Goal: Task Accomplishment & Management: Use online tool/utility

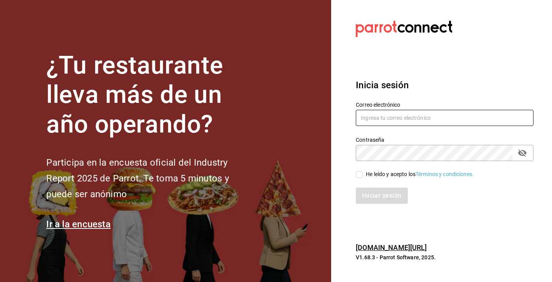
click at [400, 121] on input "text" at bounding box center [445, 118] width 178 height 16
click at [424, 116] on input "text" at bounding box center [445, 118] width 178 height 16
type input "melisscastillo1mojica@gmail.com"
click at [360, 175] on input "He leído y acepto los Términos y condiciones." at bounding box center [359, 174] width 7 height 7
checkbox input "true"
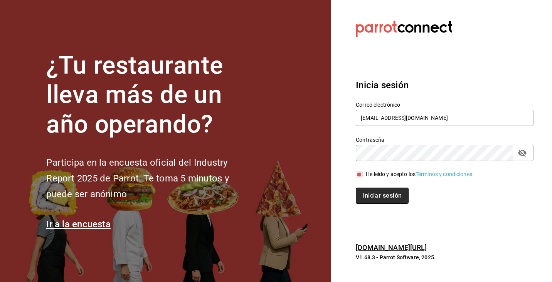
click at [380, 200] on button "Iniciar sesión" at bounding box center [382, 196] width 52 height 16
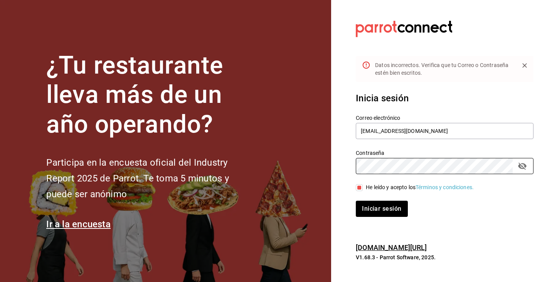
click at [348, 160] on div "Contraseña Contraseña" at bounding box center [439, 157] width 187 height 34
click at [387, 208] on button "Iniciar sesión" at bounding box center [382, 209] width 52 height 16
click at [327, 158] on div "¿Tu restaurante lleva más de un año operando? Participa en la encuesta oficial …" at bounding box center [276, 141] width 552 height 282
click at [387, 211] on button "Iniciar sesión" at bounding box center [382, 209] width 52 height 16
click at [524, 166] on icon "passwordField" at bounding box center [522, 166] width 8 height 7
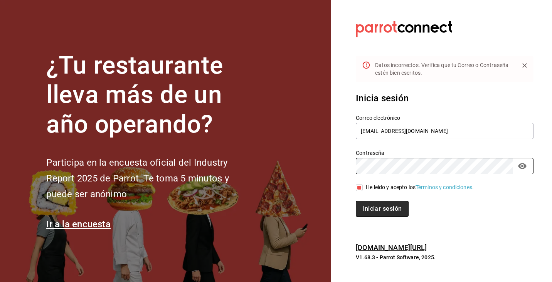
click at [373, 211] on button "Iniciar sesión" at bounding box center [382, 209] width 52 height 16
click at [390, 208] on button "Iniciar sesión" at bounding box center [382, 209] width 52 height 16
click at [392, 212] on button "Iniciar sesión" at bounding box center [382, 209] width 52 height 16
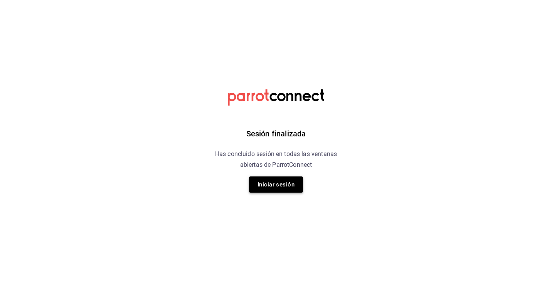
click at [292, 183] on button "Iniciar sesión" at bounding box center [276, 185] width 54 height 16
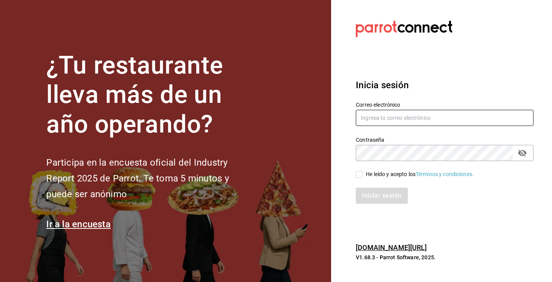
click at [387, 122] on input "text" at bounding box center [445, 118] width 178 height 16
click at [377, 116] on input "text" at bounding box center [445, 118] width 178 height 16
type input "melissacastillo1mojica@gmail.com"
click at [528, 154] on button "passwordField" at bounding box center [522, 152] width 13 height 13
click at [363, 175] on span "He leído y acepto los Términos y condiciones." at bounding box center [418, 174] width 111 height 8
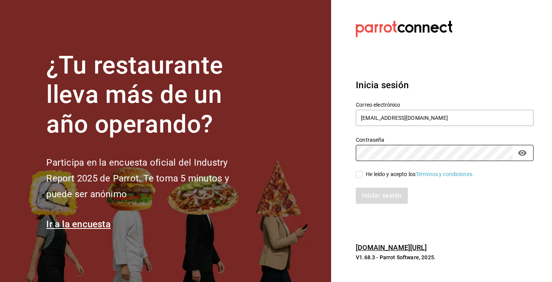
click at [363, 175] on input "He leído y acepto los Términos y condiciones." at bounding box center [359, 174] width 7 height 7
checkbox input "true"
click at [372, 192] on button "Iniciar sesión" at bounding box center [382, 196] width 52 height 16
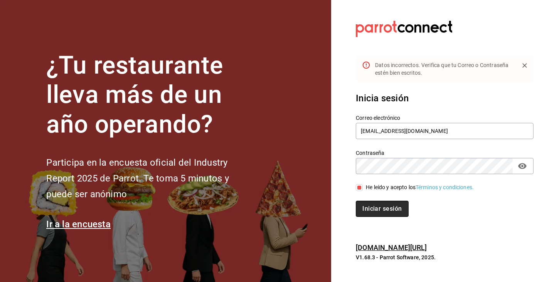
click at [381, 211] on button "Iniciar sesión" at bounding box center [382, 209] width 52 height 16
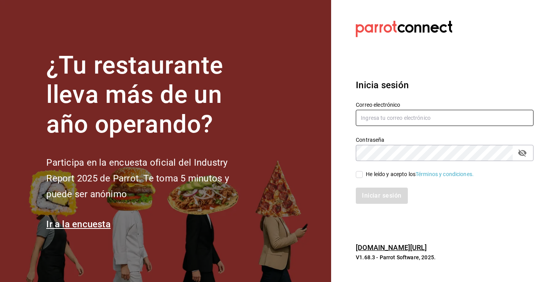
click at [388, 120] on input "text" at bounding box center [445, 118] width 178 height 16
type input "melissacastillo1mojica@gmail.com"
click at [362, 173] on input "He leído y acepto los Términos y condiciones." at bounding box center [359, 174] width 7 height 7
checkbox input "true"
click at [391, 196] on button "Iniciar sesión" at bounding box center [382, 196] width 52 height 16
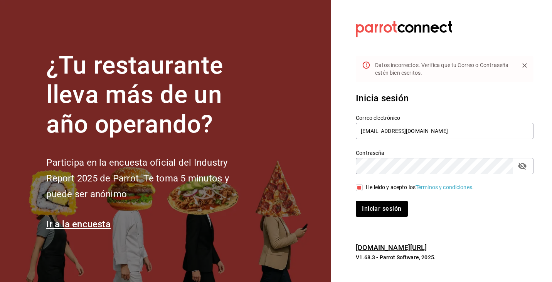
click at [534, 167] on section "Datos incorrectos. Verifica que tu Correo o Contraseña estén bien escritos. Ini…" at bounding box center [441, 141] width 221 height 282
click at [519, 167] on icon "passwordField" at bounding box center [522, 166] width 8 height 7
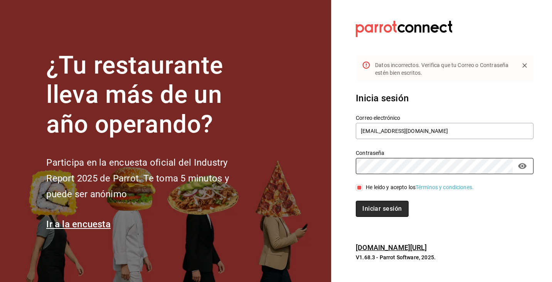
click at [380, 207] on button "Iniciar sesión" at bounding box center [382, 209] width 52 height 16
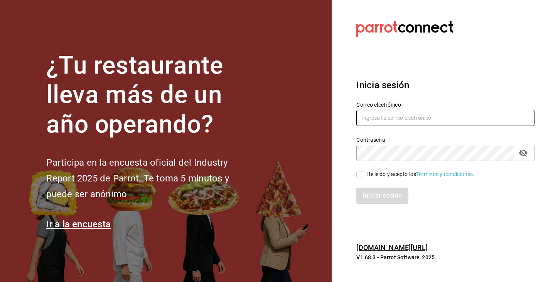
click at [409, 121] on input "text" at bounding box center [445, 118] width 178 height 16
type input "[EMAIL_ADDRESS][DOMAIN_NAME]"
click at [360, 176] on input "He leído y acepto los Términos y condiciones." at bounding box center [359, 174] width 7 height 7
checkbox input "true"
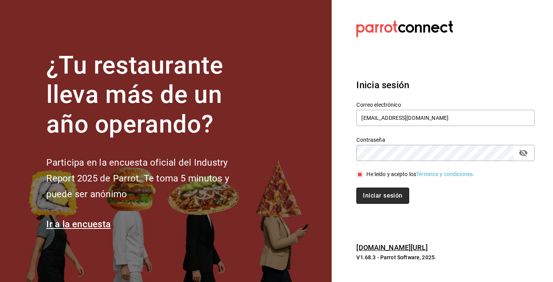
click at [380, 194] on button "Iniciar sesión" at bounding box center [382, 196] width 52 height 16
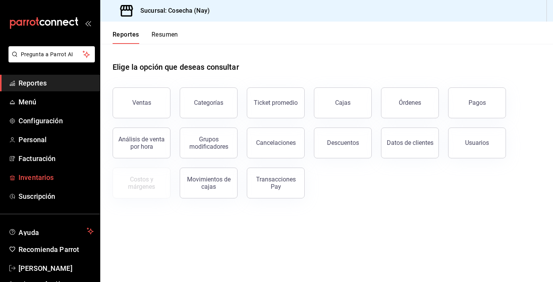
scroll to position [8, 0]
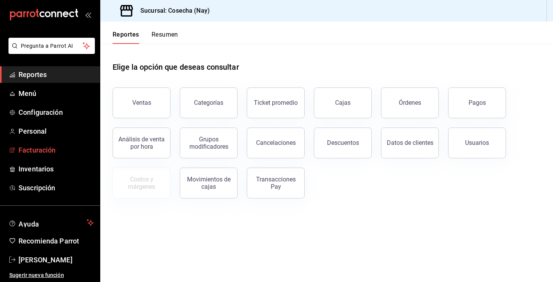
click at [56, 153] on span "Facturación" at bounding box center [55, 150] width 75 height 10
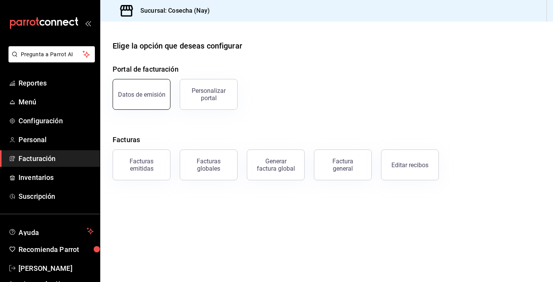
click at [156, 103] on button "Datos de emisión" at bounding box center [142, 94] width 58 height 31
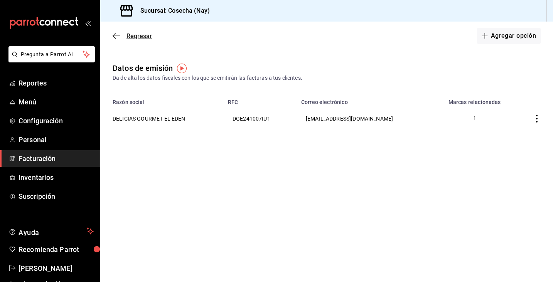
click at [120, 35] on icon "button" at bounding box center [117, 35] width 8 height 0
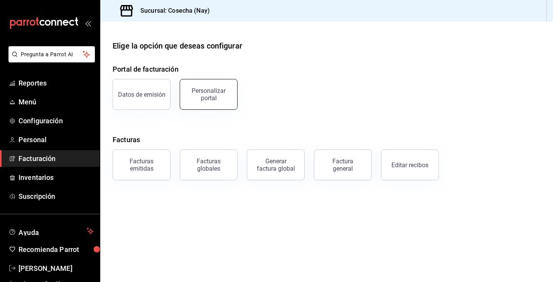
click at [219, 104] on button "Personalizar portal" at bounding box center [209, 94] width 58 height 31
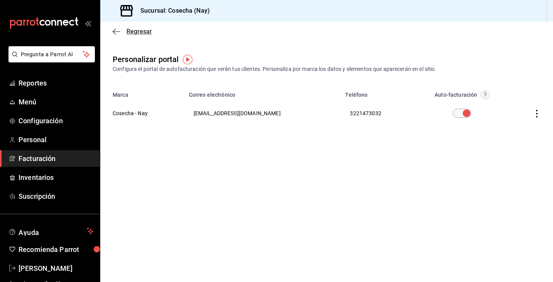
click at [116, 32] on icon "button" at bounding box center [117, 31] width 8 height 7
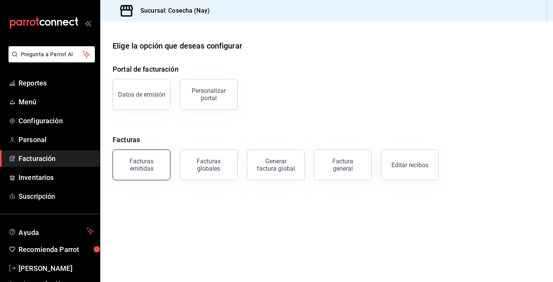
click at [153, 176] on button "Facturas emitidas" at bounding box center [142, 165] width 58 height 31
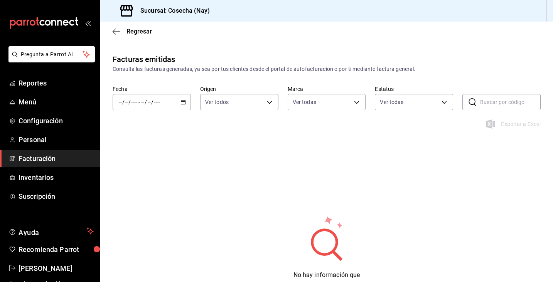
type input "6d5a6738-1a35-4d73-9621-0a6d2dc0a19d"
click at [257, 103] on body "Pregunta a Parrot AI Reportes Menú Configuración Personal Facturación Inventari…" at bounding box center [276, 141] width 553 height 282
click at [229, 75] on div at bounding box center [276, 141] width 553 height 282
click at [118, 25] on div "Regresar" at bounding box center [326, 32] width 452 height 20
click at [115, 33] on icon "button" at bounding box center [117, 31] width 8 height 7
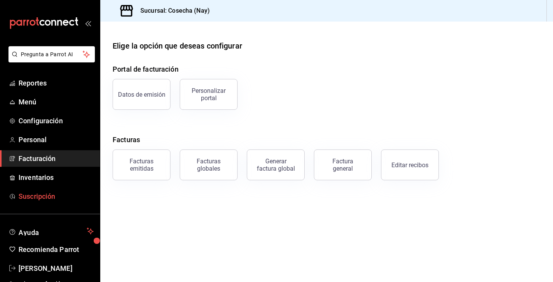
scroll to position [8, 0]
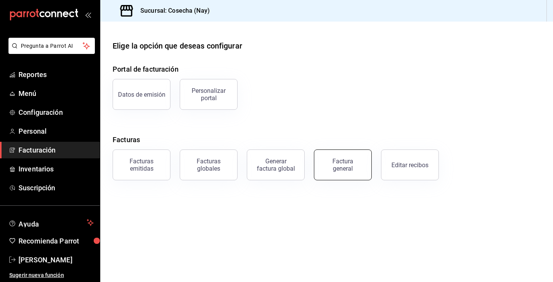
click at [341, 175] on button "Factura general" at bounding box center [343, 165] width 58 height 31
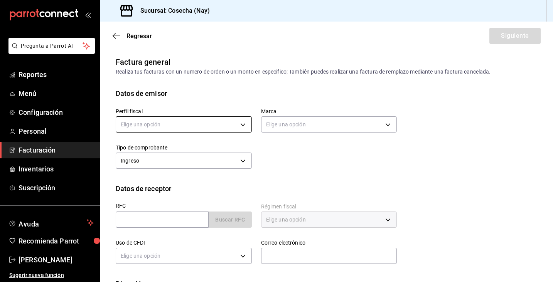
click at [232, 124] on body "Pregunta a Parrot AI Reportes Menú Configuración Personal Facturación Inventari…" at bounding box center [276, 141] width 553 height 282
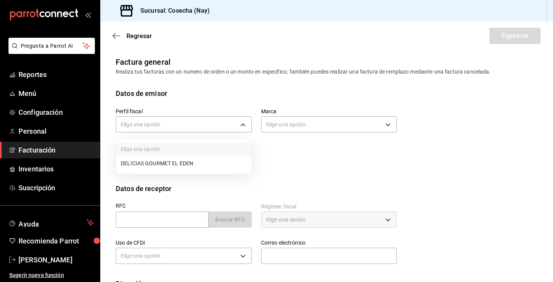
click at [227, 160] on li "DELICIAS GOURMET EL EDEN" at bounding box center [183, 163] width 135 height 14
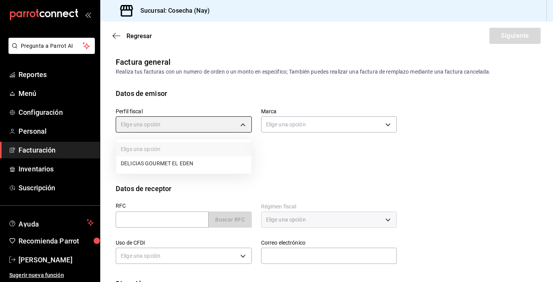
type input "0c3b0ea7-2502-4135-955d-d7988361ff95"
type input "6d5a6738-1a35-4d73-9621-0a6d2dc0a19d"
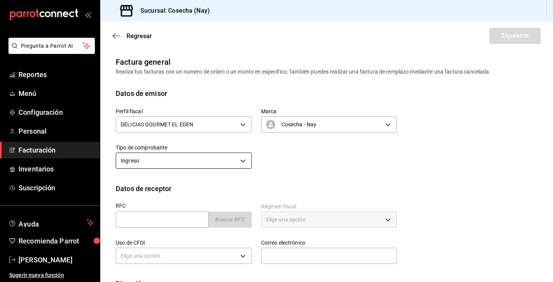
click at [204, 164] on body "Pregunta a Parrot AI Reportes Menú Configuración Personal Facturación Inventari…" at bounding box center [276, 141] width 553 height 282
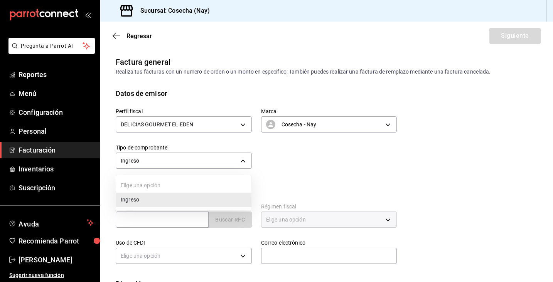
click at [304, 179] on div at bounding box center [276, 141] width 553 height 282
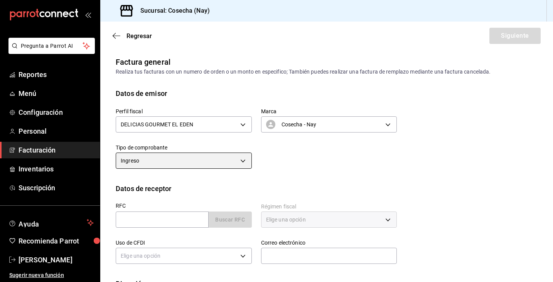
scroll to position [54, 0]
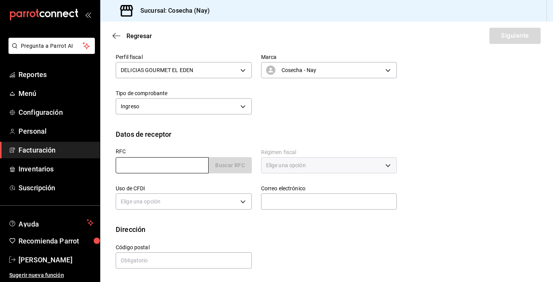
click at [200, 168] on input "text" at bounding box center [162, 165] width 93 height 16
click at [267, 132] on div "Datos de receptor" at bounding box center [327, 134] width 422 height 10
click at [187, 166] on input "text" at bounding box center [162, 165] width 93 height 16
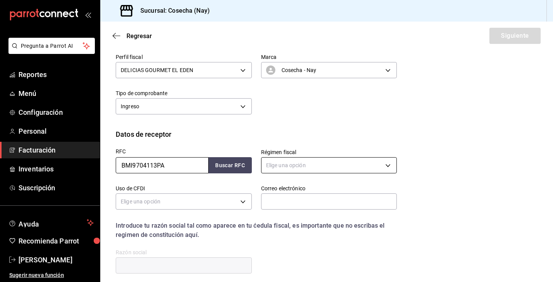
type input "BMI9704113PA"
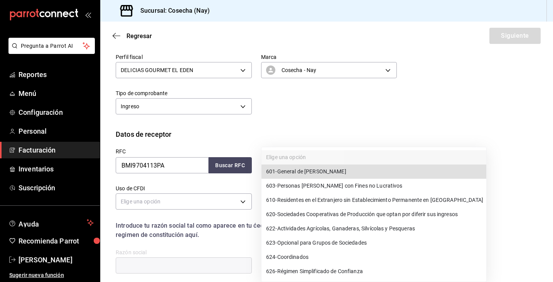
click at [301, 165] on body "Pregunta a Parrot AI Reportes Menú Configuración Personal Facturación Inventari…" at bounding box center [276, 141] width 553 height 282
click at [328, 170] on span "601 - General de [PERSON_NAME]" at bounding box center [306, 172] width 80 height 8
type input "601"
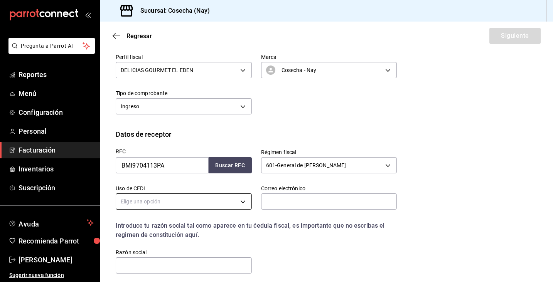
click at [219, 200] on body "Pregunta a Parrot AI Reportes Menú Configuración Personal Facturación Inventari…" at bounding box center [276, 141] width 553 height 282
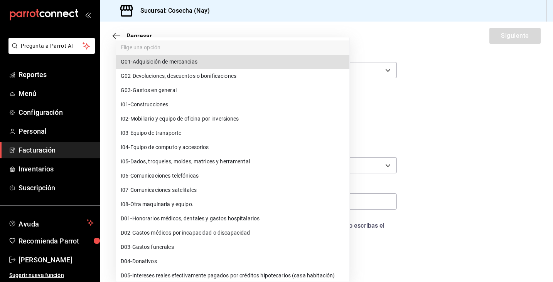
click at [203, 92] on li "G03 - Gastos en general" at bounding box center [232, 90] width 233 height 14
type input "G03"
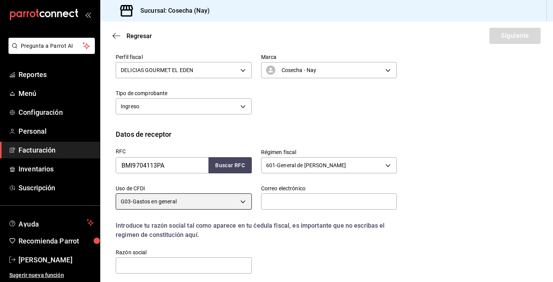
scroll to position [117, 0]
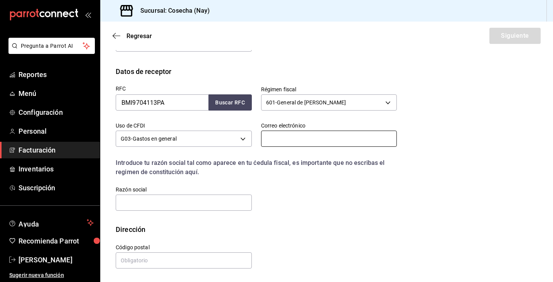
click at [293, 133] on input "text" at bounding box center [329, 139] width 136 height 16
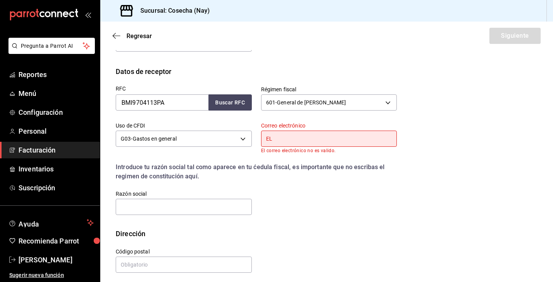
type input "E"
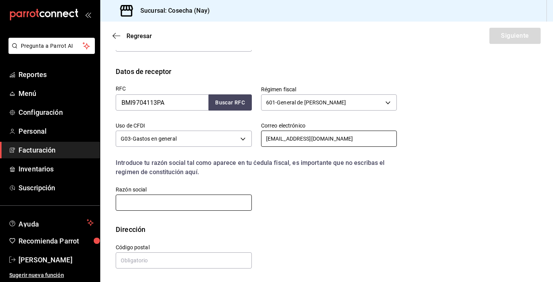
type input "[EMAIL_ADDRESS][DOMAIN_NAME]"
click at [195, 203] on input "text" at bounding box center [184, 203] width 136 height 16
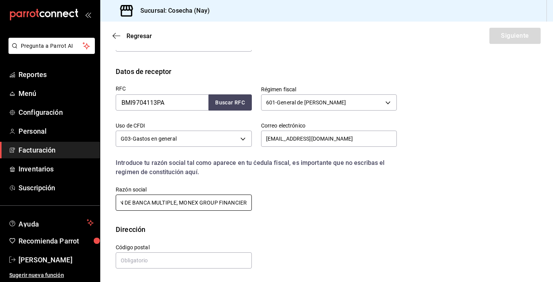
scroll to position [0, 85]
type input "BANCO MONEX S.A. INSTITUCION DE BANCA MULTIPLE, MONEX GROUP FINANCIERO"
click at [215, 264] on input "text" at bounding box center [184, 260] width 136 height 16
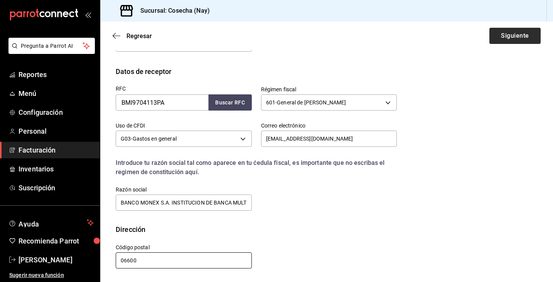
type input "06600"
click at [511, 42] on button "Siguiente" at bounding box center [514, 36] width 51 height 16
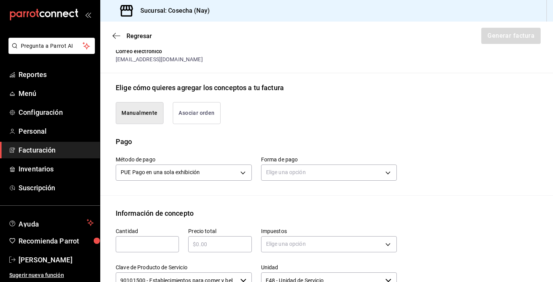
scroll to position [168, 0]
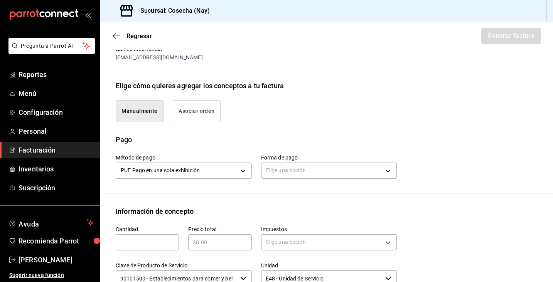
click at [210, 117] on button "Asociar orden" at bounding box center [197, 111] width 48 height 22
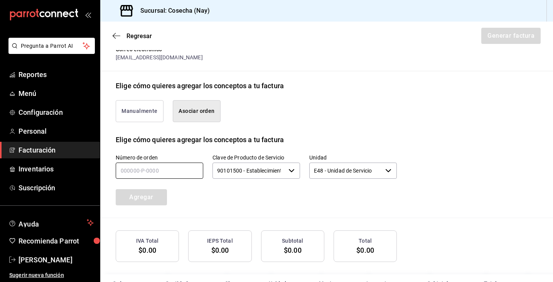
click at [176, 173] on input "text" at bounding box center [159, 171] width 87 height 16
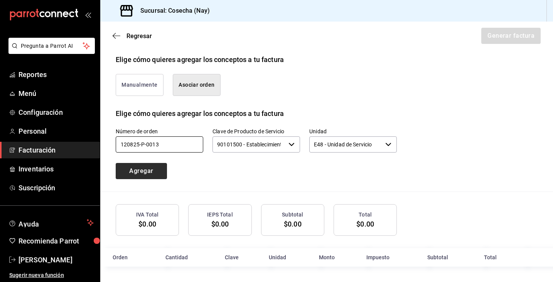
type input "120825-P-0013"
click at [154, 174] on button "Agregar" at bounding box center [141, 171] width 51 height 16
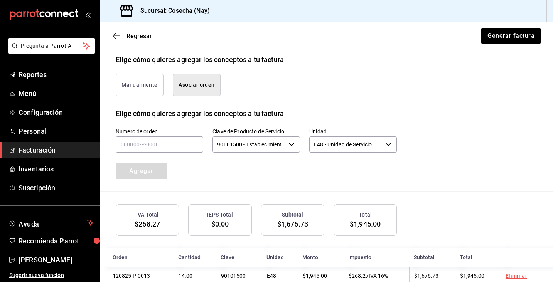
scroll to position [213, 0]
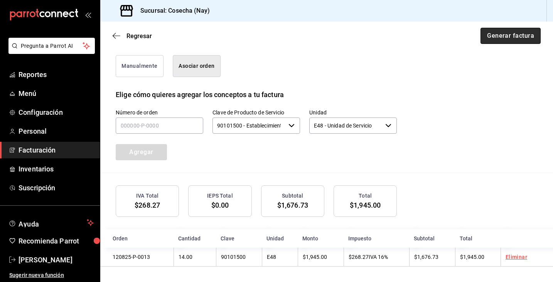
click at [515, 36] on button "Generar factura" at bounding box center [510, 36] width 60 height 16
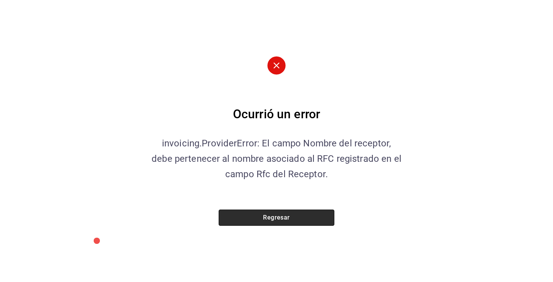
click at [304, 217] on button "Regresar" at bounding box center [277, 218] width 116 height 16
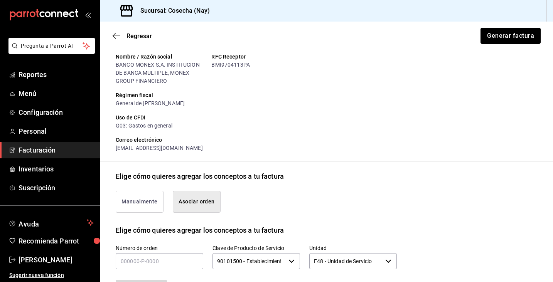
scroll to position [0, 0]
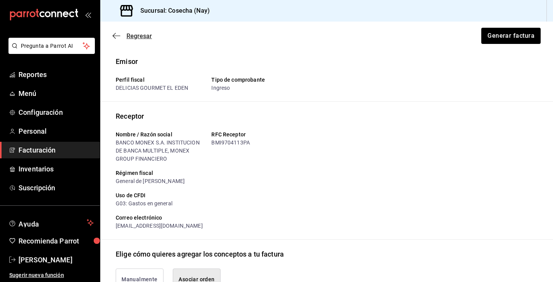
click at [119, 39] on icon "button" at bounding box center [117, 35] width 8 height 7
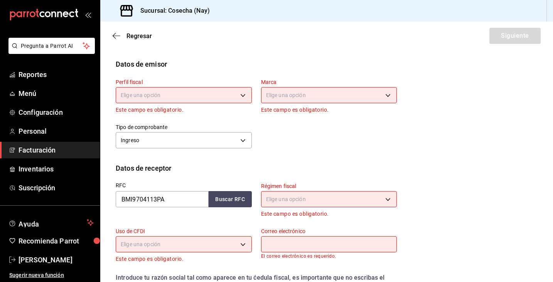
scroll to position [30, 0]
click at [193, 93] on body "Pregunta a Parrot AI Reportes Menú Configuración Personal Facturación Inventari…" at bounding box center [276, 141] width 553 height 282
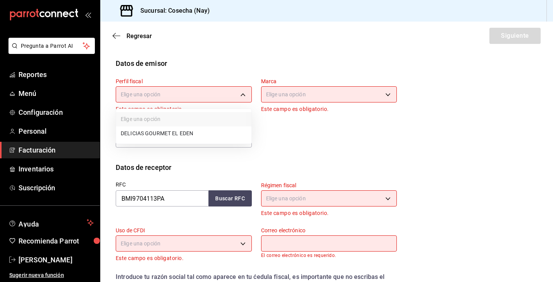
click at [217, 140] on li "DELICIAS GOURMET EL EDEN" at bounding box center [183, 133] width 135 height 14
type input "0c3b0ea7-2502-4135-955d-d7988361ff95"
type input "6d5a6738-1a35-4d73-9621-0a6d2dc0a19d"
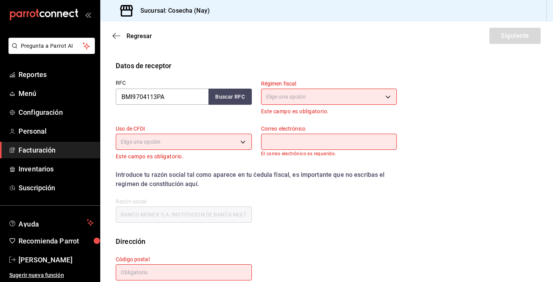
scroll to position [123, 0]
click at [240, 102] on button "Buscar RFC" at bounding box center [229, 96] width 43 height 16
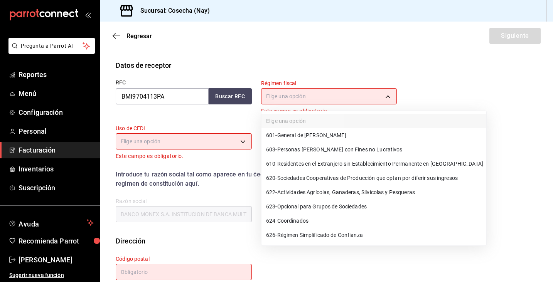
click at [313, 100] on body "Pregunta a Parrot AI Reportes Menú Configuración Personal Facturación Inventari…" at bounding box center [276, 141] width 553 height 282
click at [310, 136] on span "601 - General de [PERSON_NAME]" at bounding box center [306, 135] width 80 height 8
type input "601"
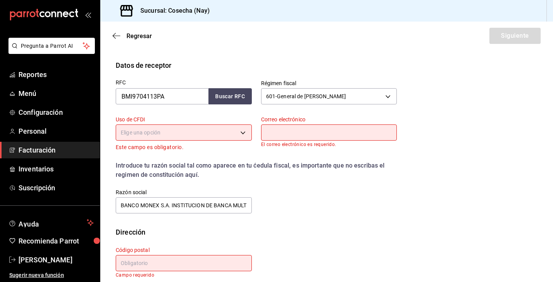
click at [224, 134] on body "Pregunta a Parrot AI Reportes Menú Configuración Personal Facturación Inventari…" at bounding box center [276, 141] width 553 height 282
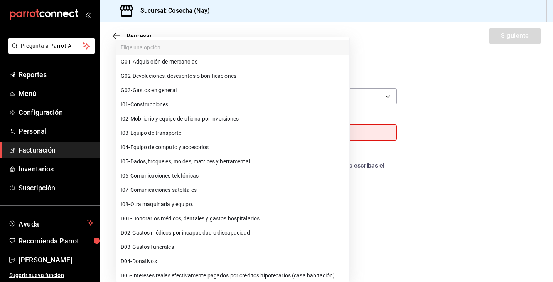
click at [221, 91] on li "G03 - Gastos en general" at bounding box center [232, 90] width 233 height 14
type input "G03"
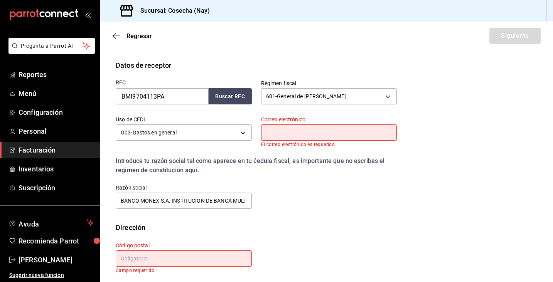
click at [277, 128] on input "text" at bounding box center [329, 132] width 136 height 16
type input "l"
type input "[EMAIL_ADDRESS][DOMAIN_NAME]"
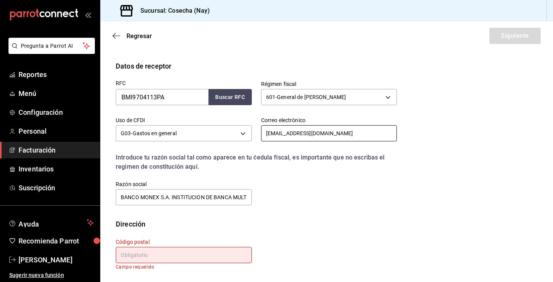
scroll to position [123, 0]
click at [232, 198] on input "BANCO MONEX S.A. INSTITUCION DE BANCA MULTIPLE, MONEX GROUP FINANCIERO" at bounding box center [184, 197] width 136 height 16
type input "BANCO MONEX S.A. INSTITUCION DE BANCA MULTIPLE, MONEX GRUPO FINANCIERO"
click at [222, 258] on input "text" at bounding box center [184, 255] width 136 height 16
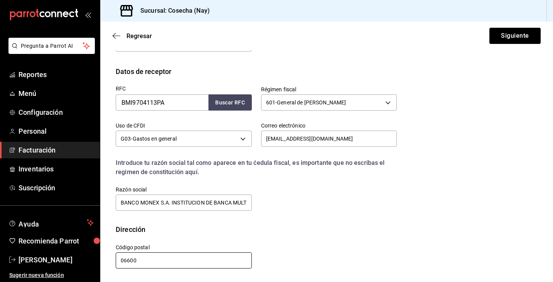
scroll to position [117, 0]
type input "06600"
click at [504, 39] on button "Siguiente" at bounding box center [514, 36] width 51 height 16
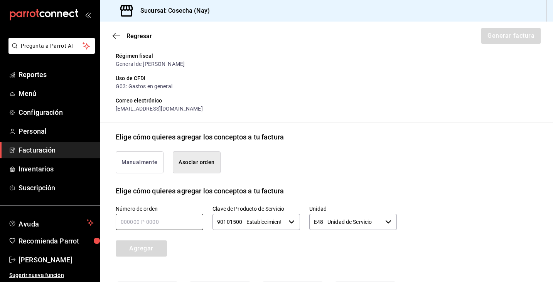
click at [163, 218] on input "text" at bounding box center [159, 222] width 87 height 16
type input "120825-P-0013"
click at [147, 252] on button "Agregar" at bounding box center [141, 248] width 51 height 16
click at [161, 222] on input "text" at bounding box center [159, 222] width 87 height 16
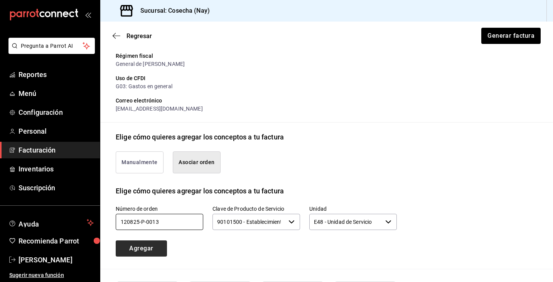
type input "120825-P-0013"
click at [156, 249] on button "Agregar" at bounding box center [141, 248] width 51 height 16
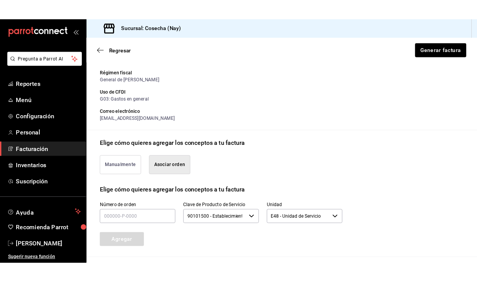
scroll to position [213, 0]
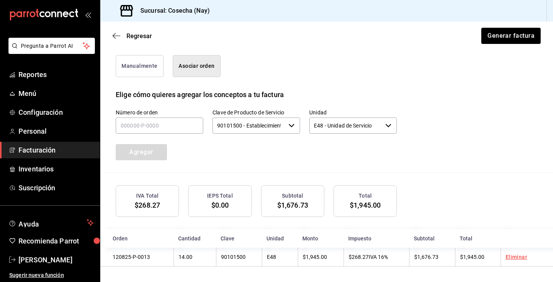
click at [370, 205] on span "$1,945.00" at bounding box center [365, 205] width 31 height 8
click at [521, 40] on button "Generar factura" at bounding box center [510, 36] width 60 height 16
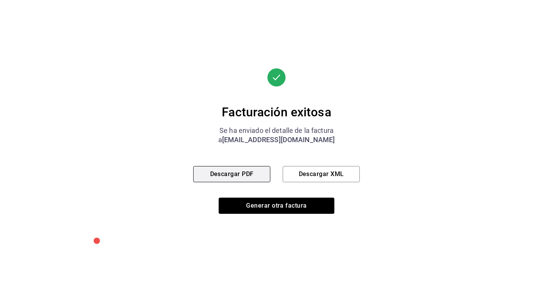
click at [249, 172] on button "Descargar PDF" at bounding box center [231, 174] width 77 height 16
